Goal: Entertainment & Leisure: Consume media (video, audio)

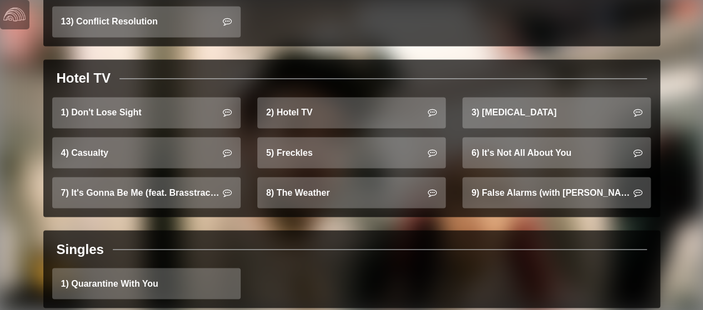
scroll to position [946, 0]
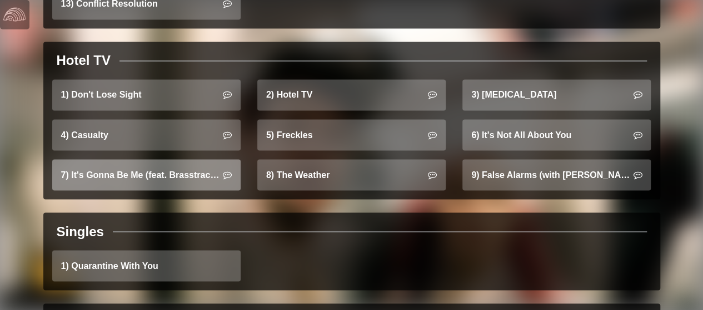
click at [134, 159] on link "7) It's Gonna Be Me (feat. Brasstracks)" at bounding box center [146, 174] width 188 height 31
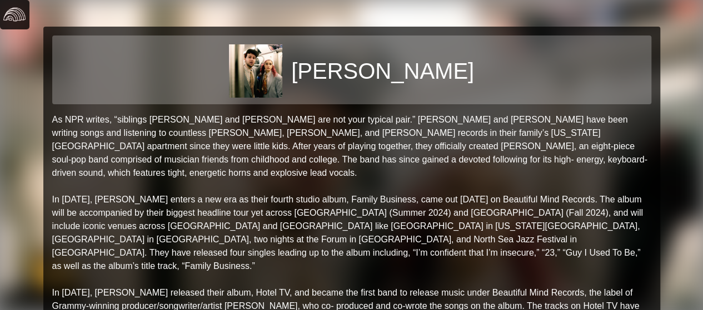
click at [26, 9] on img at bounding box center [14, 14] width 22 height 22
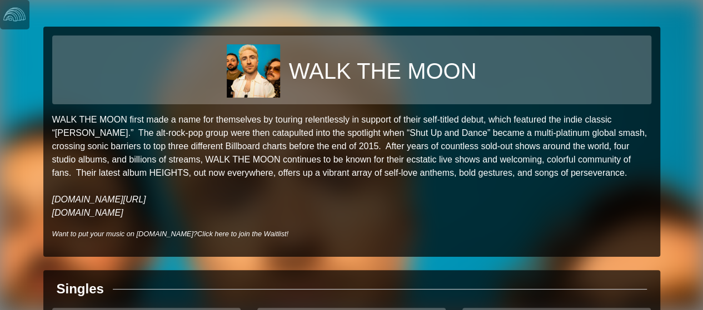
scroll to position [106, 0]
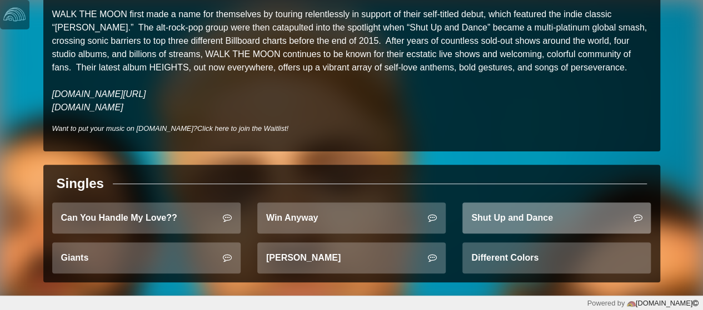
click at [558, 223] on link "Shut Up and Dance" at bounding box center [556, 218] width 188 height 31
